Goal: Navigation & Orientation: Find specific page/section

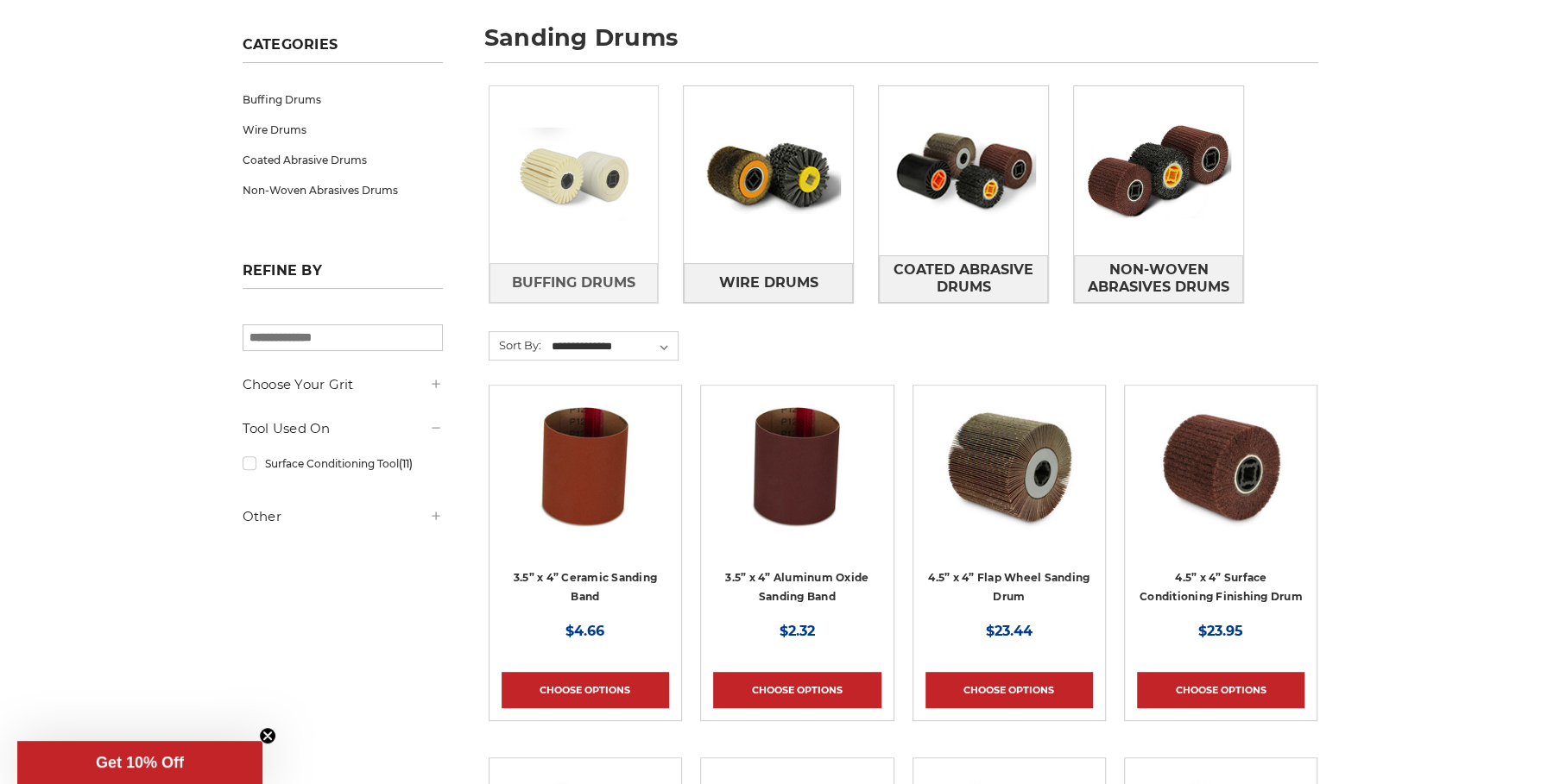
scroll to position [245, 0]
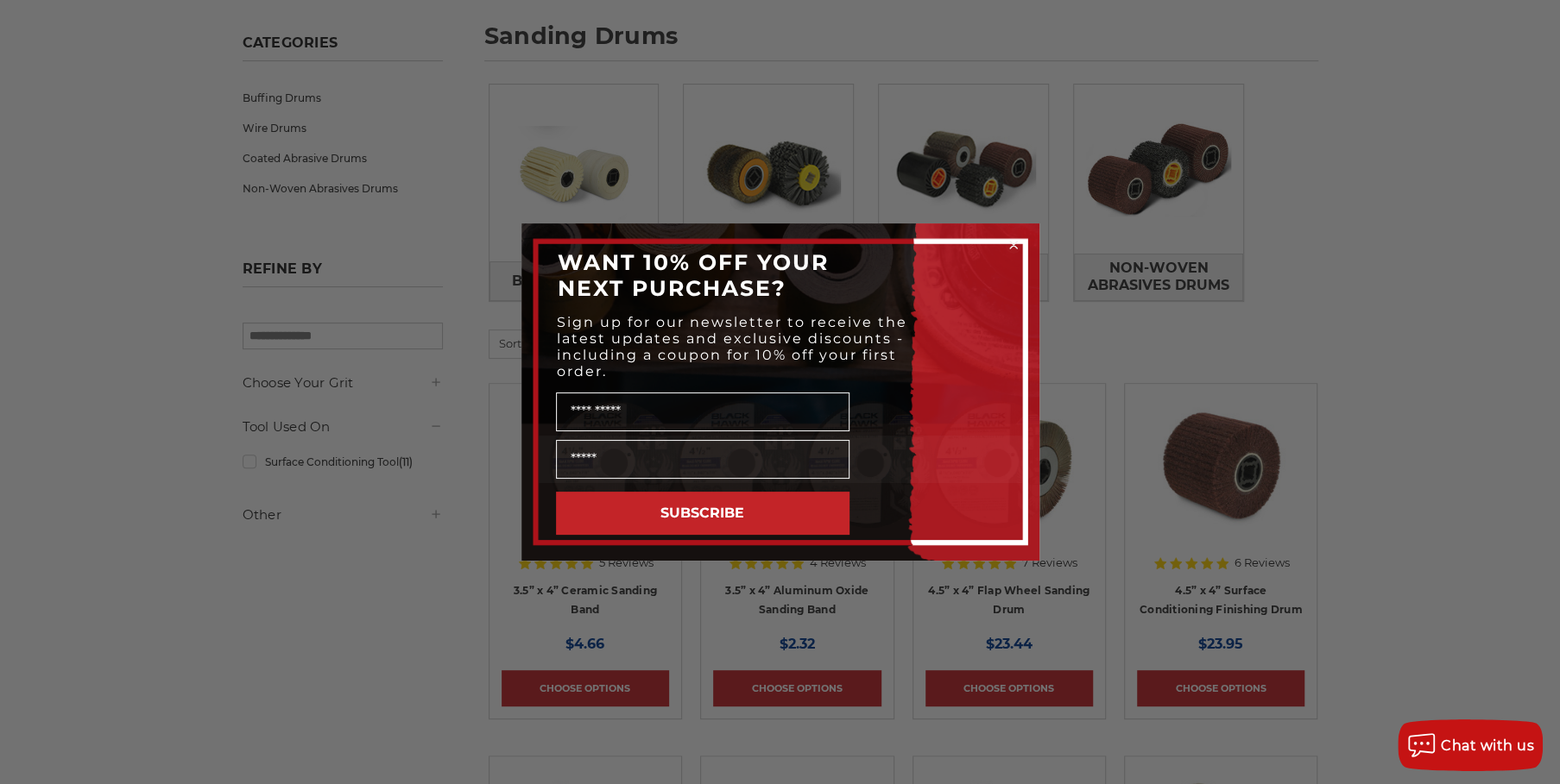
click at [1006, 241] on circle "Close dialog" at bounding box center [1013, 245] width 16 height 16
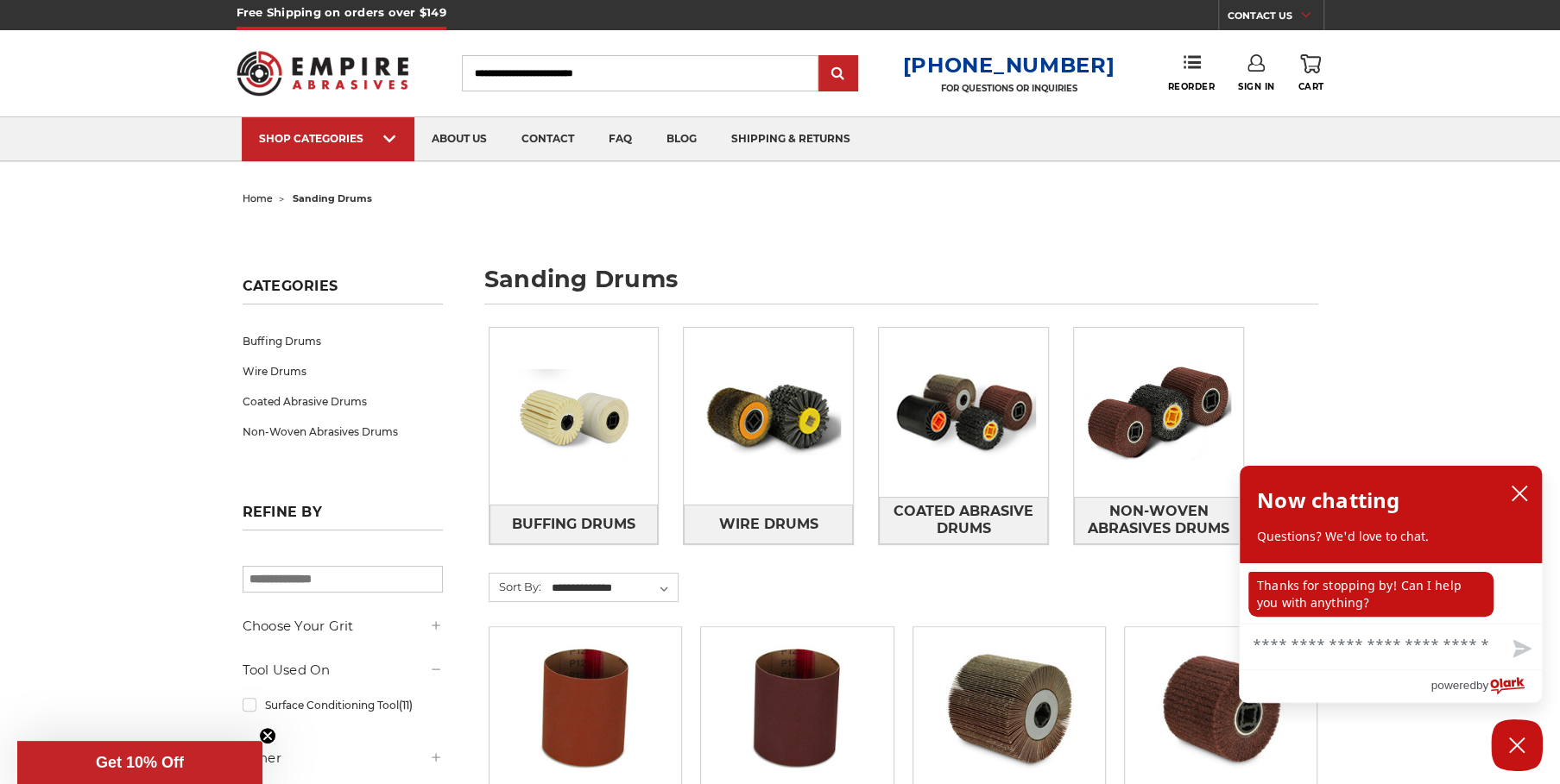
scroll to position [0, 0]
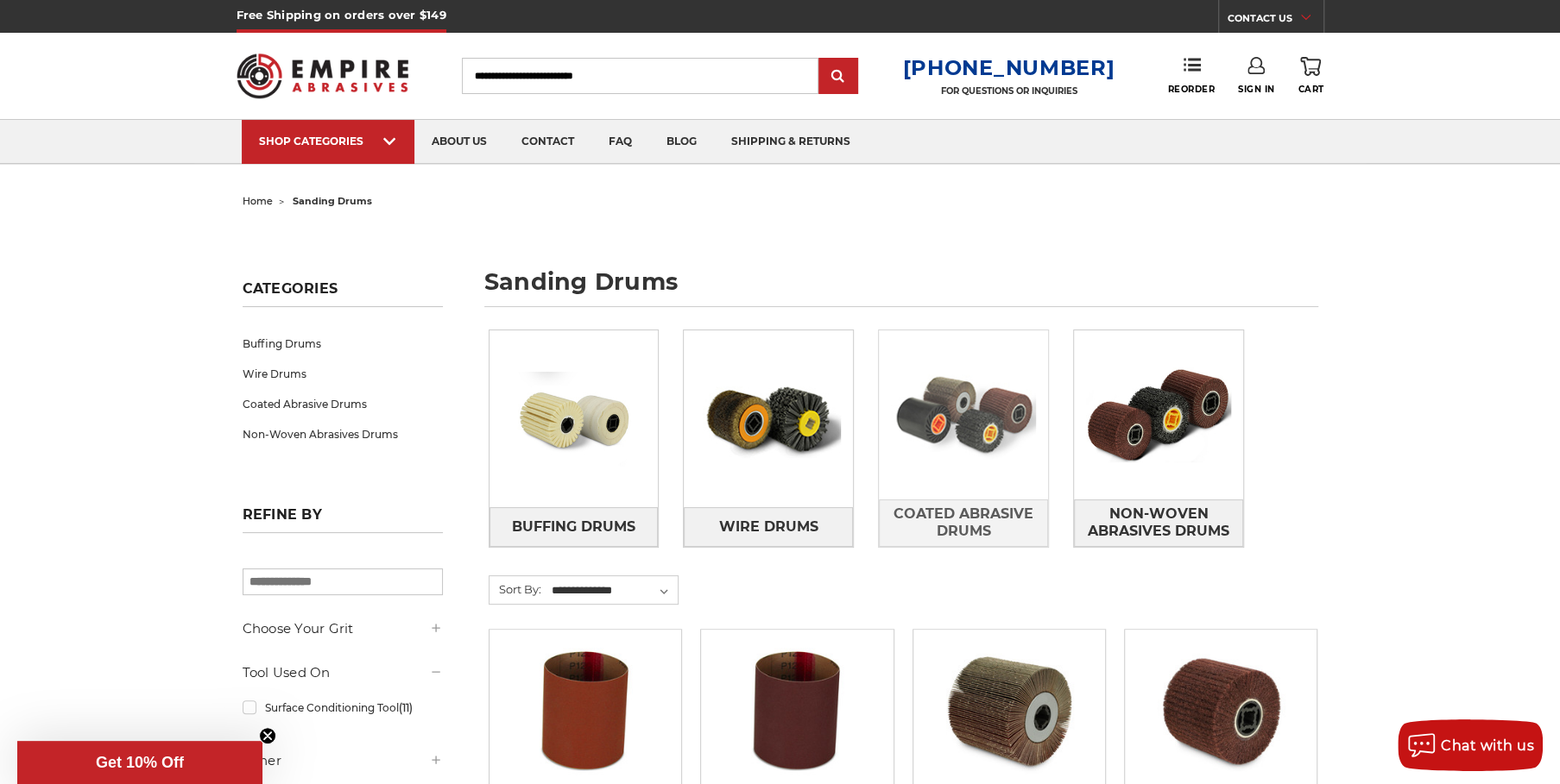
click at [1016, 411] on img at bounding box center [963, 415] width 169 height 119
